Goal: Task Accomplishment & Management: Manage account settings

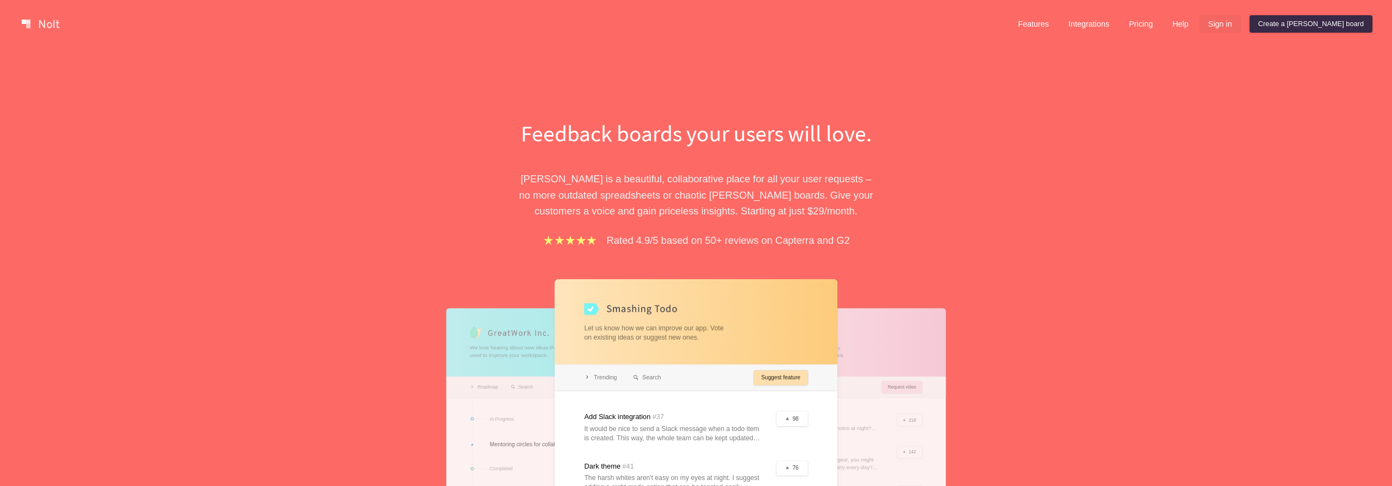
click at [1241, 18] on link "Sign in" at bounding box center [1220, 23] width 41 height 17
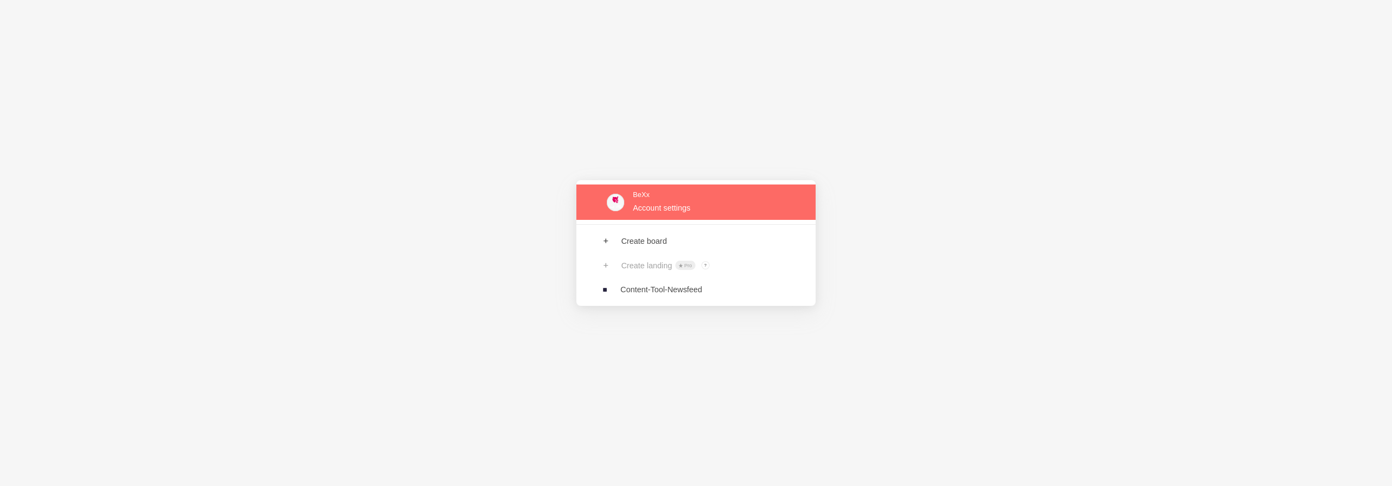
click at [683, 206] on link at bounding box center [696, 201] width 239 height 35
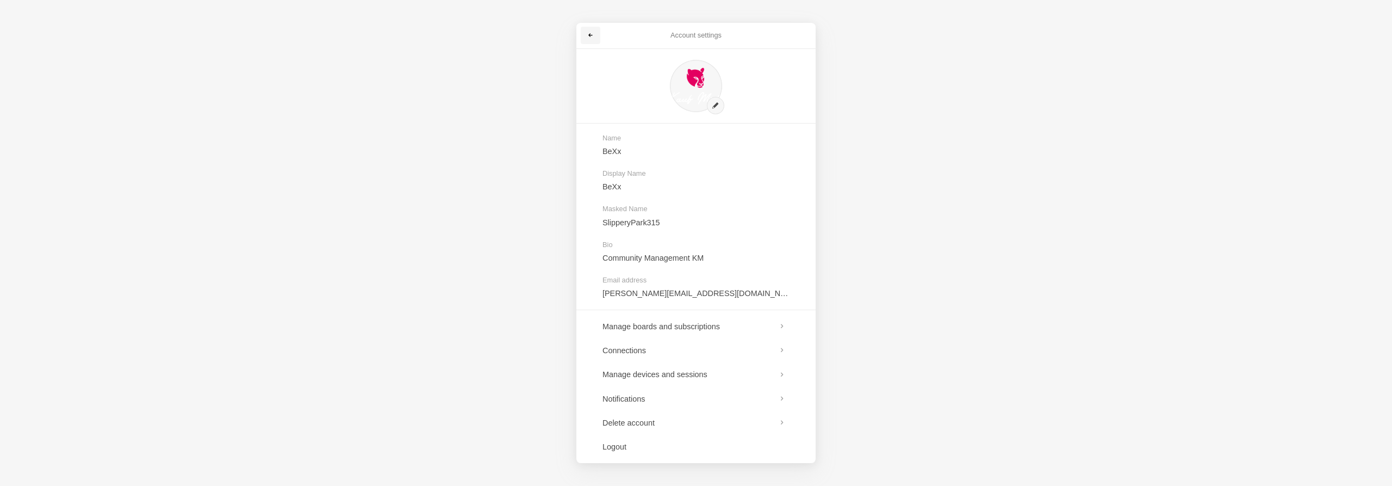
click at [590, 38] on span at bounding box center [590, 35] width 7 height 7
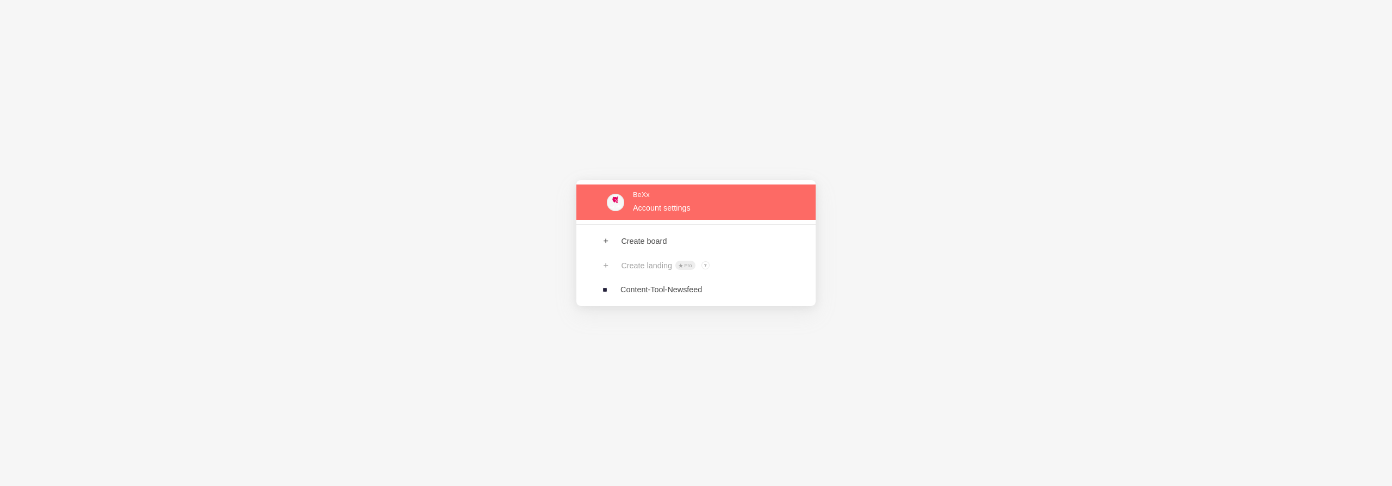
click at [678, 198] on link at bounding box center [696, 201] width 239 height 35
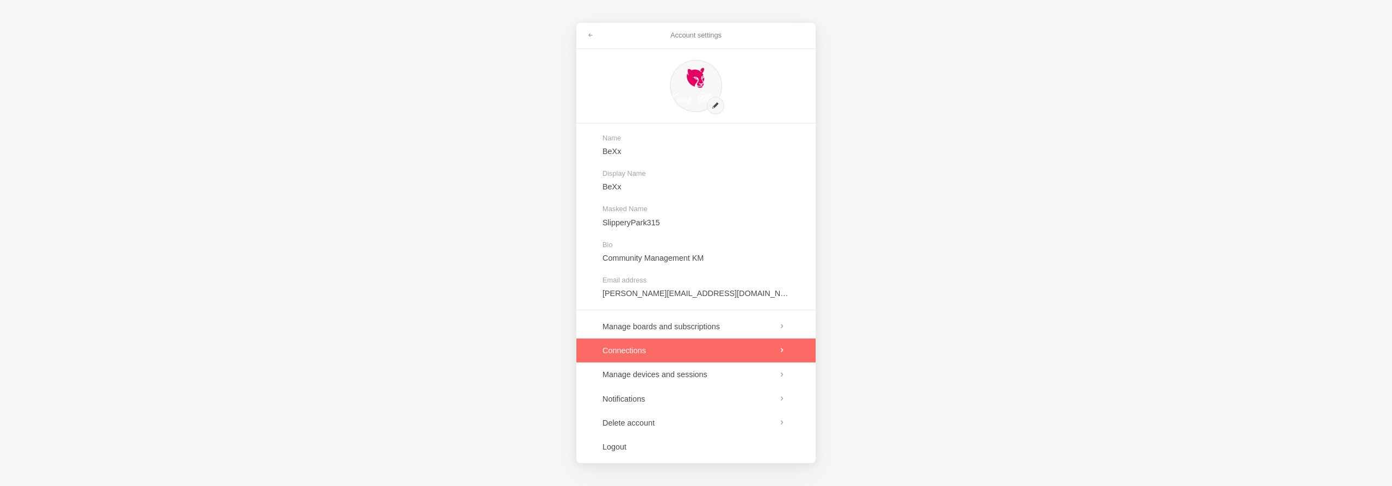
click at [675, 345] on link at bounding box center [696, 350] width 239 height 24
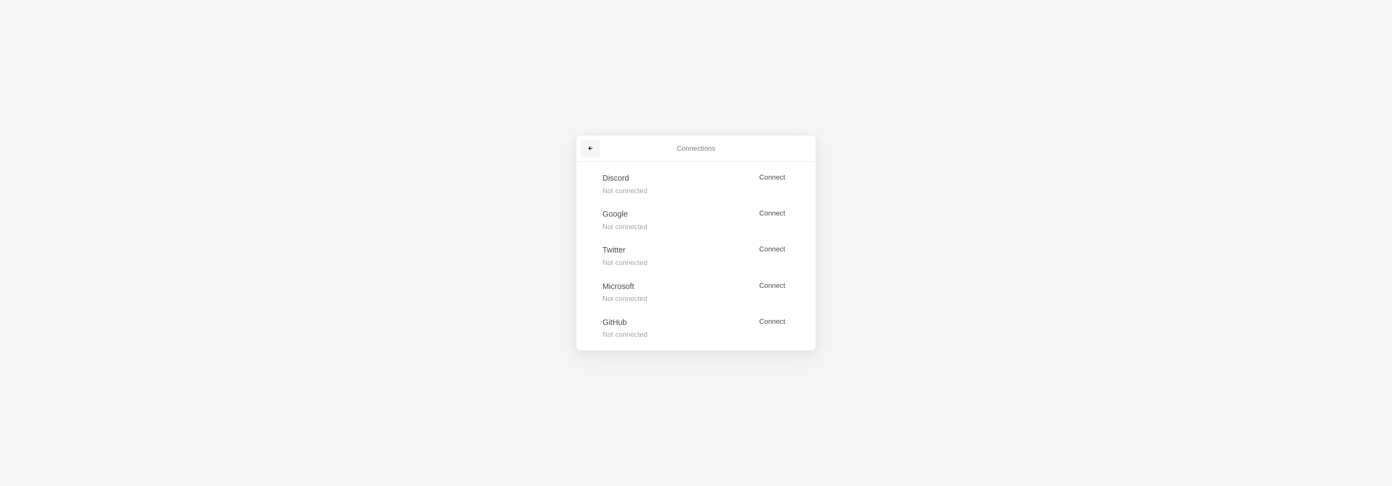
click at [590, 148] on span at bounding box center [590, 148] width 7 height 7
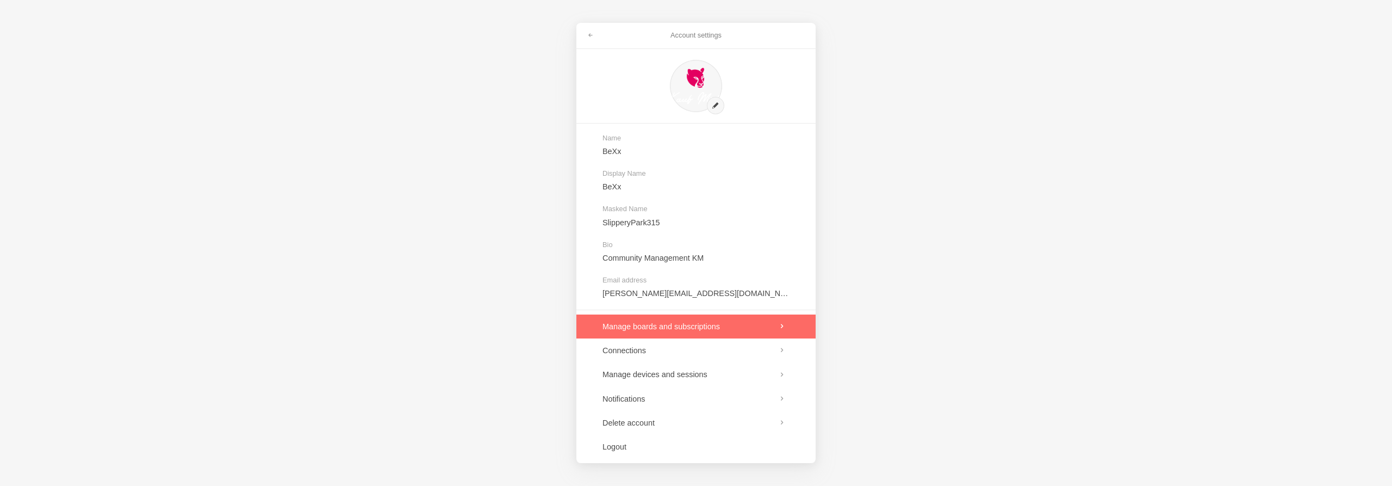
click at [661, 328] on link at bounding box center [696, 326] width 239 height 24
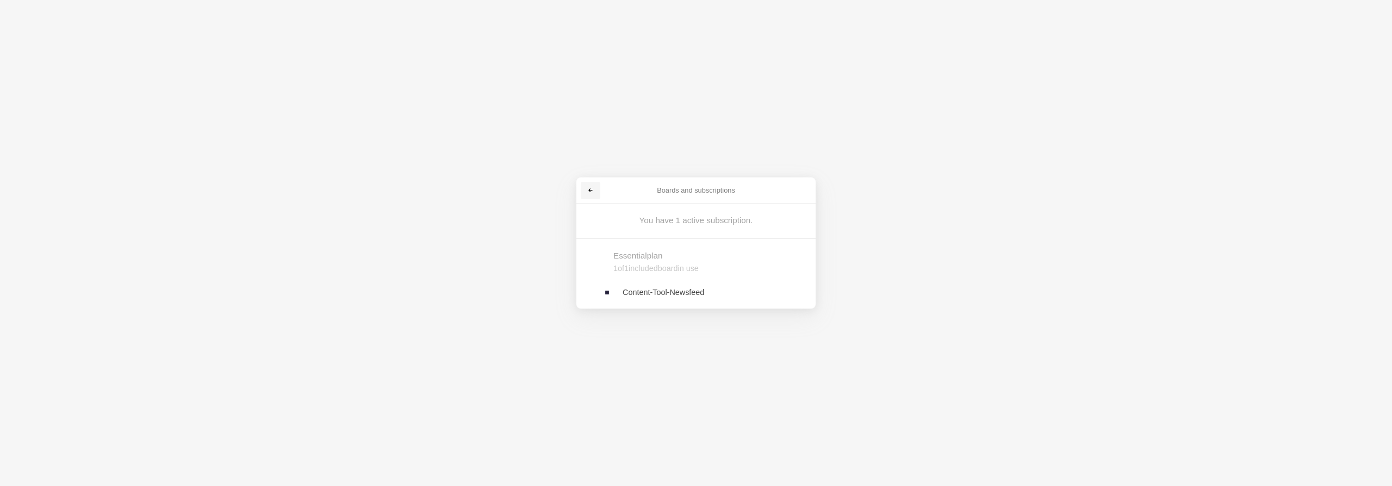
click at [588, 188] on span at bounding box center [590, 190] width 7 height 7
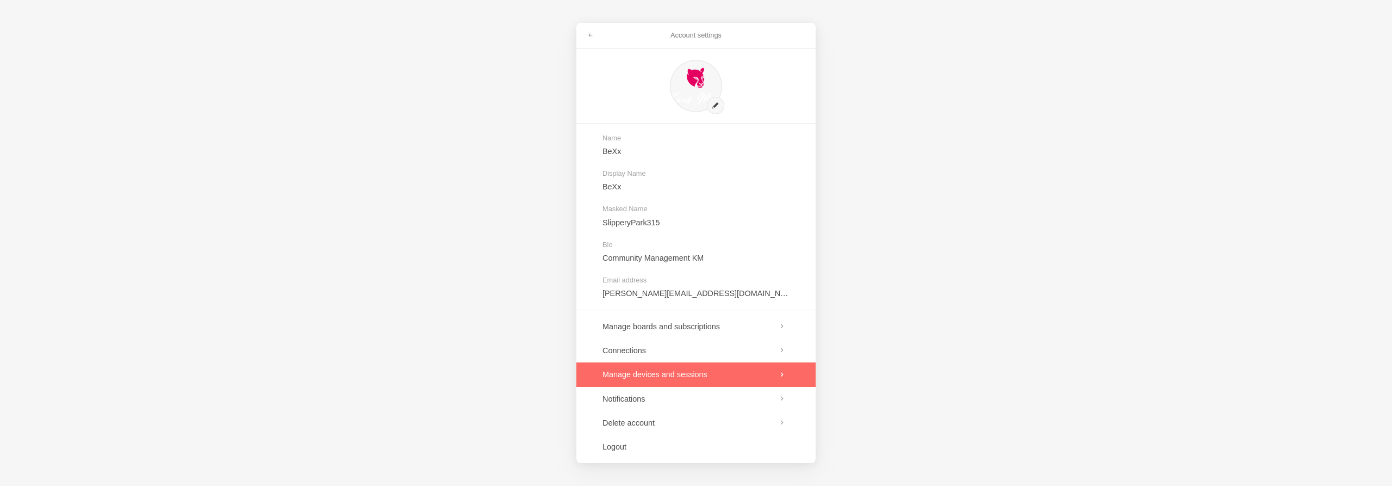
click at [647, 376] on link at bounding box center [696, 374] width 239 height 24
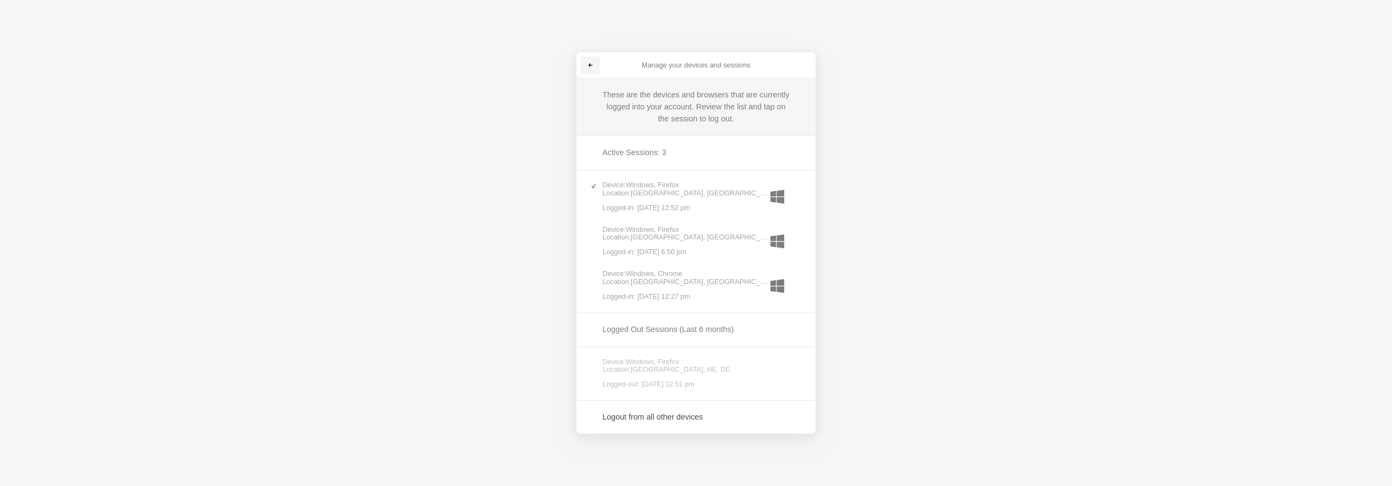
click at [592, 67] on span at bounding box center [590, 65] width 7 height 7
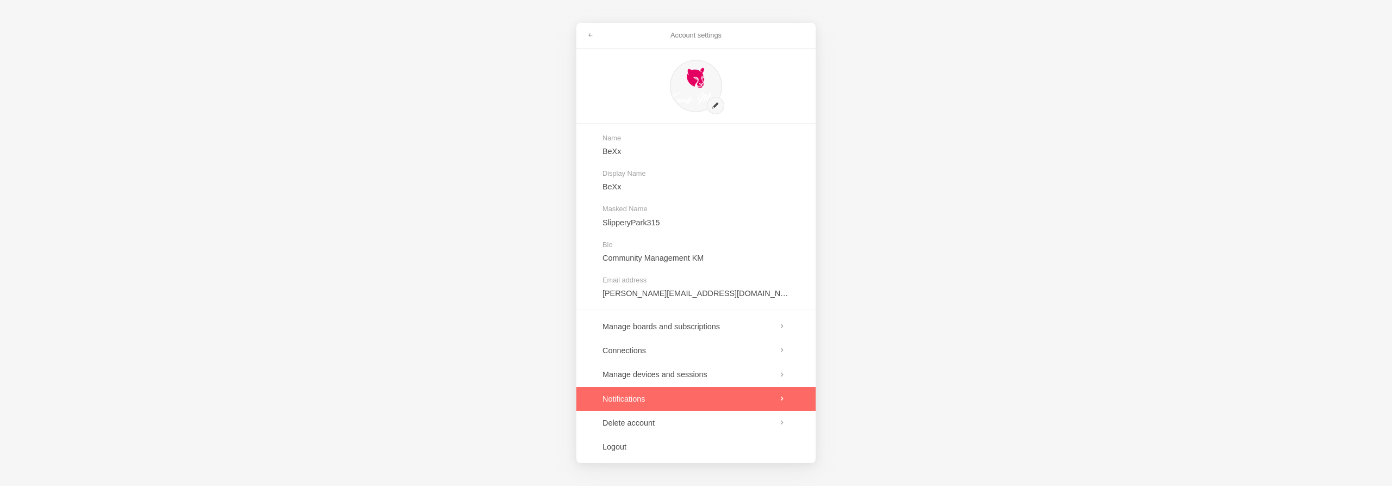
click at [636, 400] on link at bounding box center [696, 399] width 239 height 24
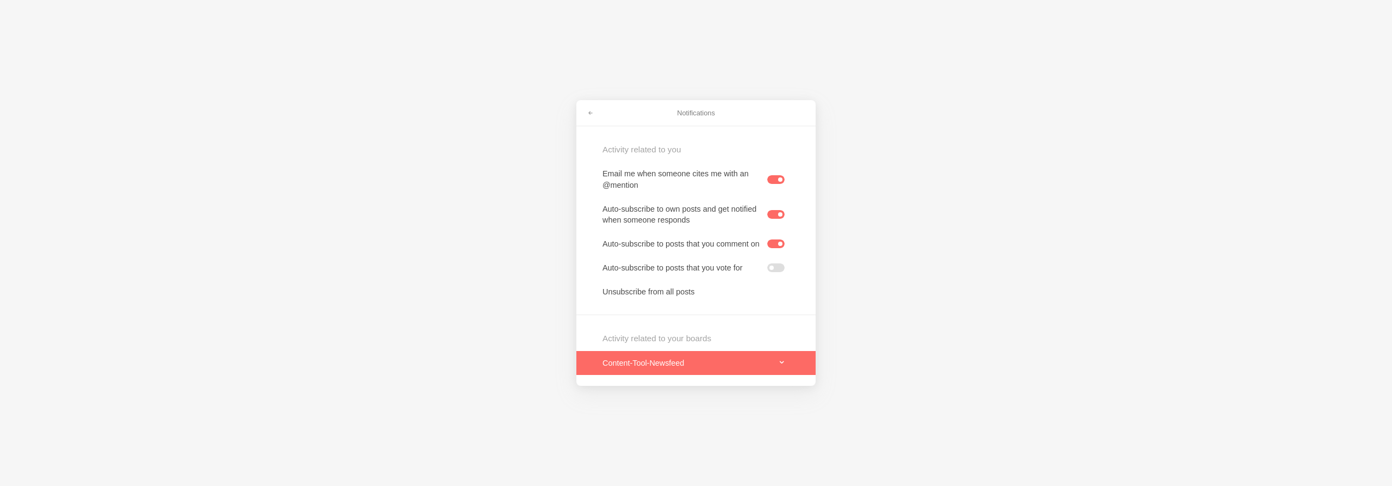
click at [780, 362] on link at bounding box center [696, 363] width 239 height 24
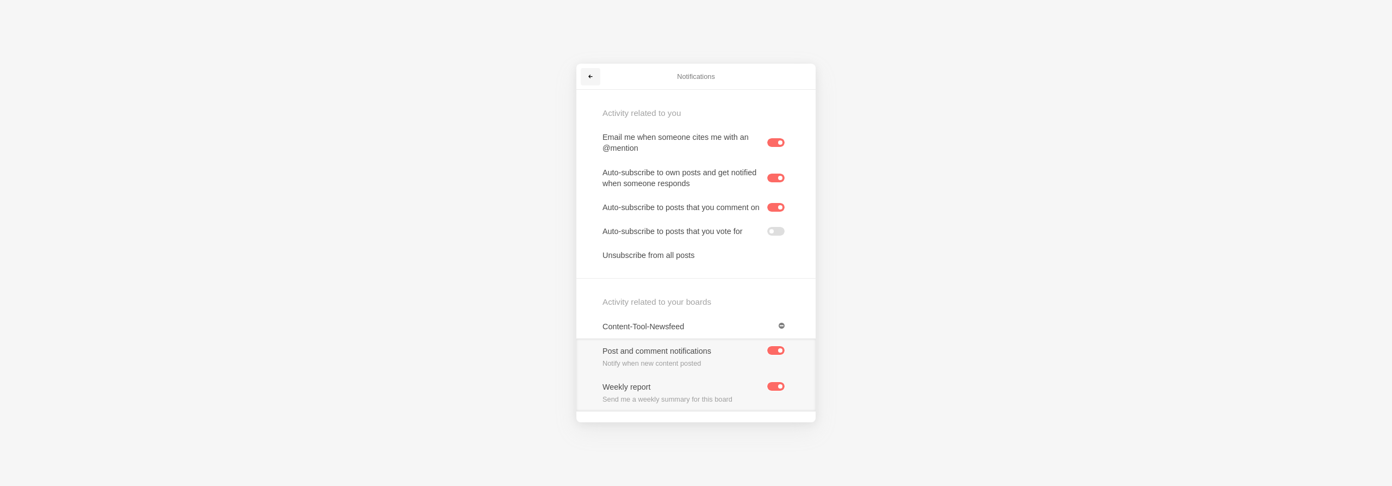
click at [587, 75] on link at bounding box center [591, 76] width 20 height 17
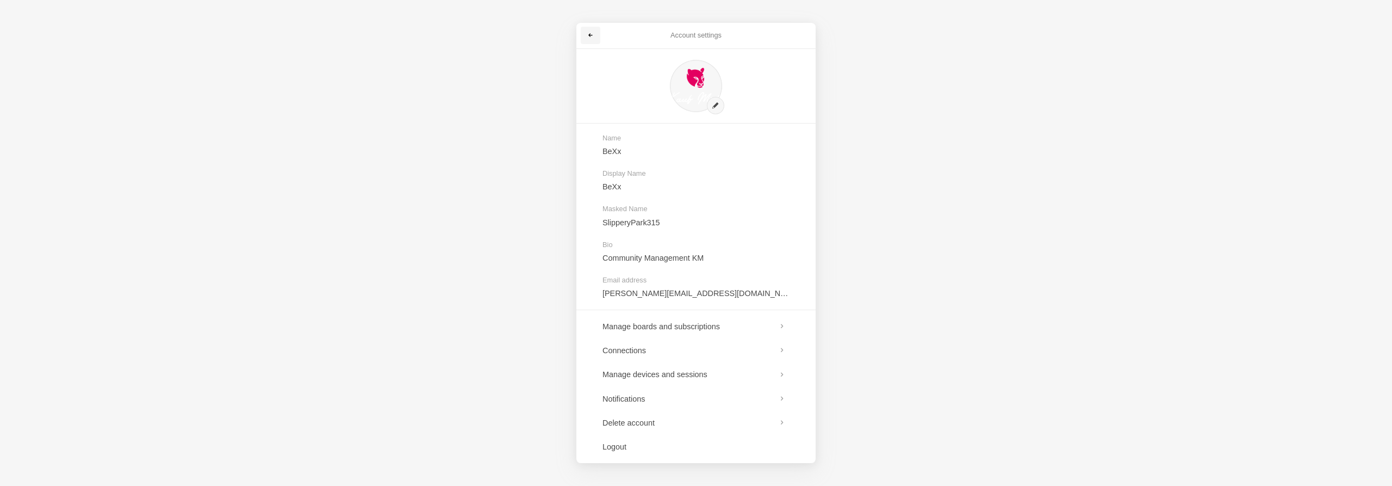
click at [594, 35] on link at bounding box center [591, 35] width 20 height 17
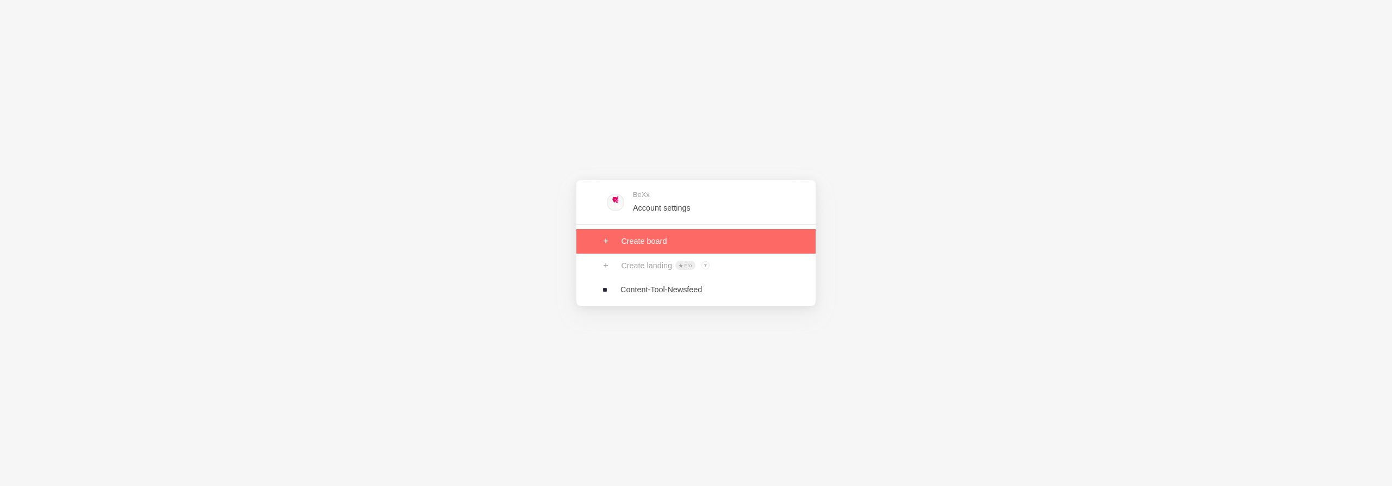
click at [662, 240] on link at bounding box center [696, 241] width 239 height 24
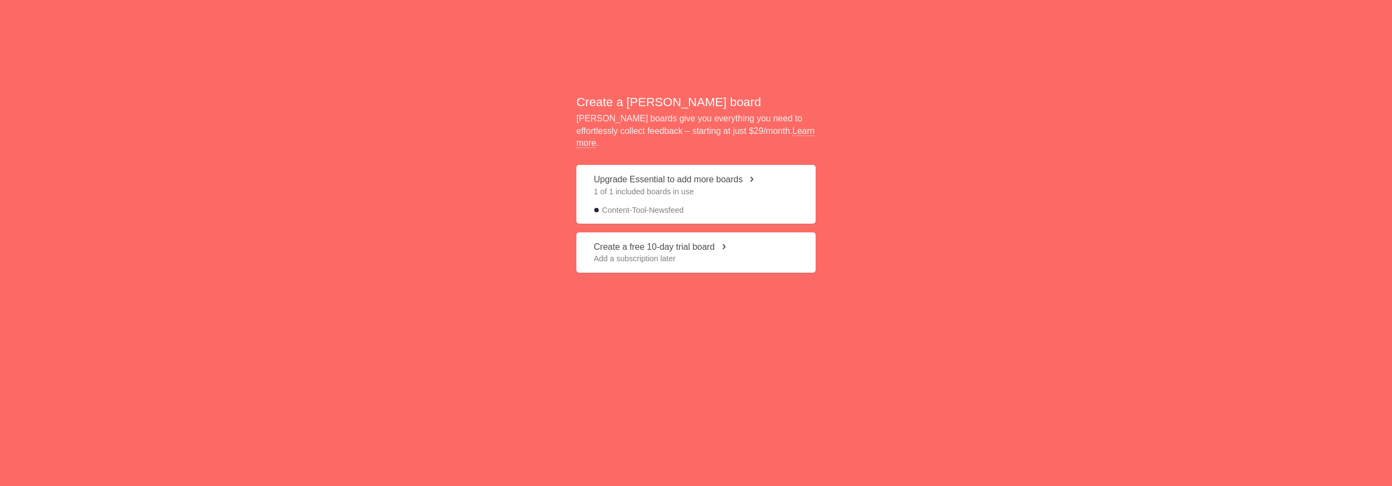
click at [732, 172] on button "Upgrade Essential to add more boards 1 of 1 included boards in use Content-Tool…" at bounding box center [696, 194] width 239 height 58
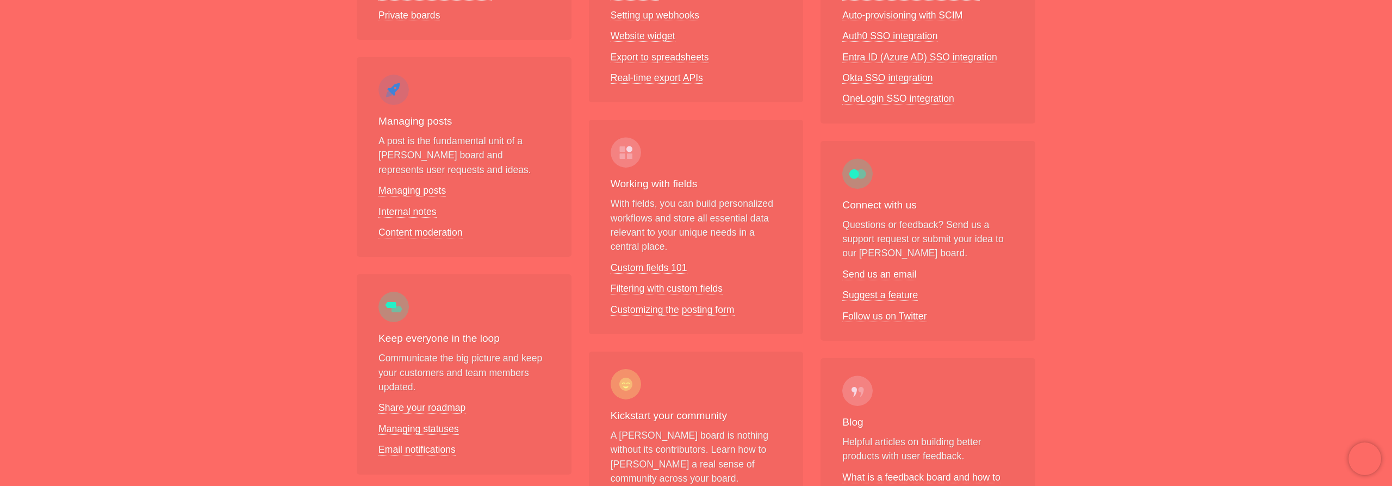
scroll to position [388, 0]
